Goal: Information Seeking & Learning: Learn about a topic

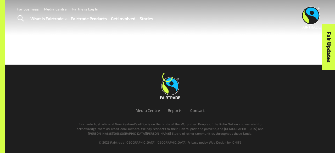
click at [269, 34] on div "Menu For business Media Centre Partners Log In What is Fairtrade How Fairtrade …" at bounding box center [167, 17] width 335 height 35
click at [56, 40] on div at bounding box center [167, 32] width 335 height 65
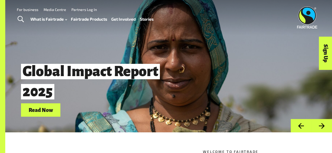
click at [94, 19] on link "Fairtrade Products" at bounding box center [89, 18] width 36 height 7
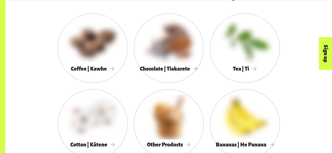
scroll to position [280, 0]
click at [90, 63] on div at bounding box center [93, 41] width 70 height 45
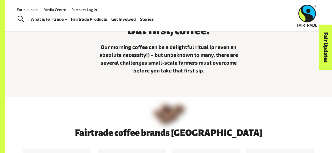
scroll to position [137, 0]
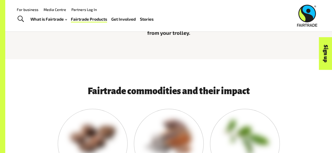
scroll to position [151, 0]
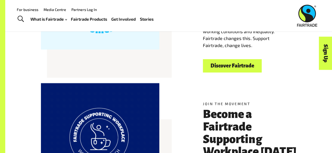
scroll to position [155, 0]
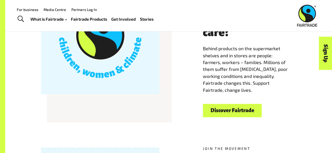
click at [88, 22] on link "Fairtrade Products" at bounding box center [89, 18] width 36 height 7
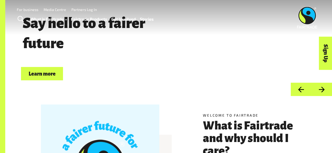
scroll to position [0, 0]
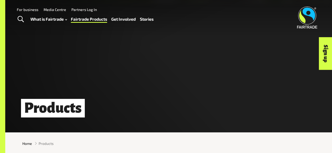
click at [21, 22] on span "Toggle Search" at bounding box center [21, 19] width 6 height 7
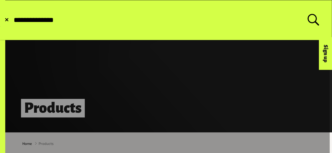
type input "**********"
click at [13, 20] on button "Submit Search" at bounding box center [13, 20] width 0 height 0
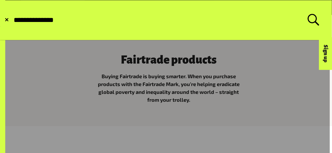
scroll to position [117, 0]
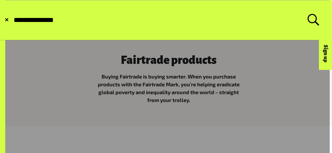
click at [63, 24] on input "**********" at bounding box center [160, 20] width 294 height 8
click at [13, 20] on button "Submit Search" at bounding box center [13, 20] width 0 height 0
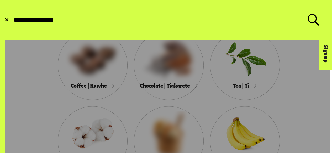
scroll to position [304, 0]
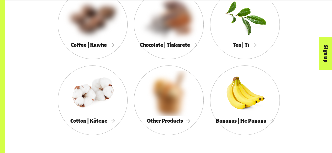
click at [252, 37] on div at bounding box center [245, 16] width 70 height 45
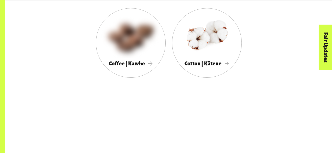
scroll to position [937, 0]
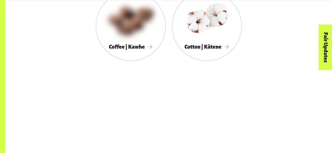
click at [208, 54] on link "Cotton | Kātene" at bounding box center [207, 26] width 70 height 70
click at [214, 36] on div at bounding box center [207, 18] width 70 height 45
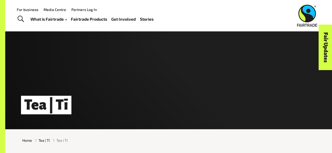
scroll to position [0, 0]
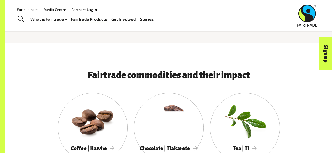
scroll to position [282, 0]
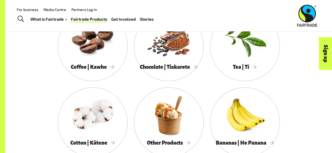
click at [109, 43] on div at bounding box center [93, 39] width 70 height 45
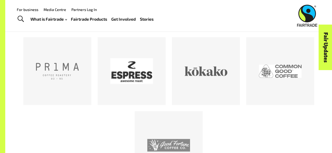
scroll to position [186, 0]
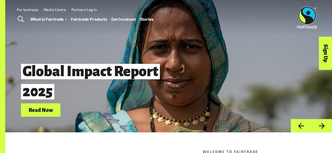
click at [24, 19] on link "Toggle Search" at bounding box center [20, 19] width 13 height 13
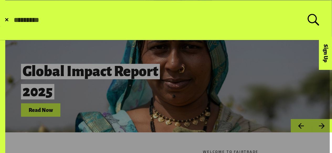
click at [117, 23] on input "Search for:" at bounding box center [160, 20] width 294 height 8
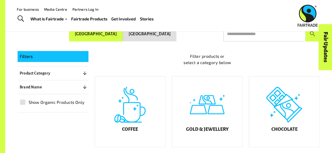
scroll to position [69, 0]
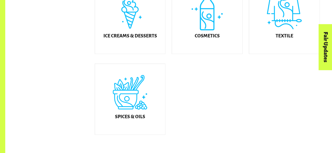
scroll to position [333, 0]
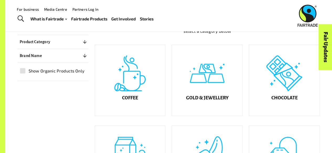
click at [137, 101] on h5 "Coffee" at bounding box center [130, 98] width 16 height 5
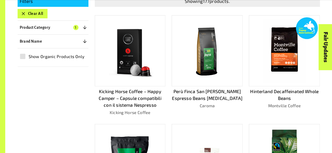
scroll to position [137, 0]
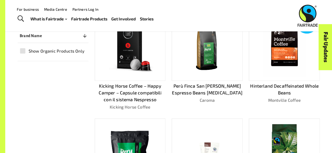
scroll to position [108, 0]
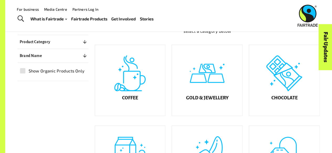
click at [204, 96] on div "Gold & Jewellery" at bounding box center [207, 80] width 70 height 71
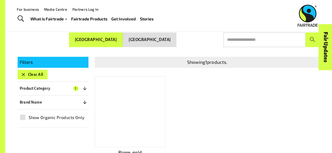
scroll to position [69, 0]
